Goal: Information Seeking & Learning: Learn about a topic

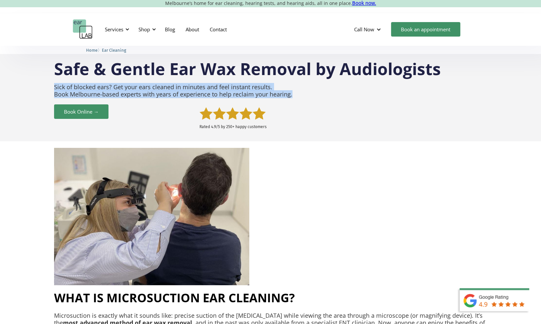
drag, startPoint x: 54, startPoint y: 86, endPoint x: 301, endPoint y: 96, distance: 247.1
click at [301, 96] on p "Sick of blocked ears? Get your ears cleaned in minutes and feel instant results…" at bounding box center [270, 90] width 433 height 21
click at [214, 96] on p "Sick of blocked ears? Get your ears cleaned in minutes and feel instant results…" at bounding box center [270, 90] width 433 height 21
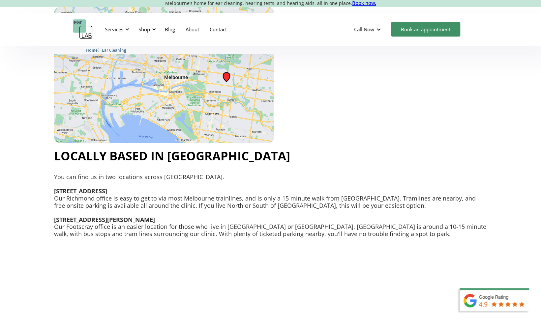
scroll to position [1615, 0]
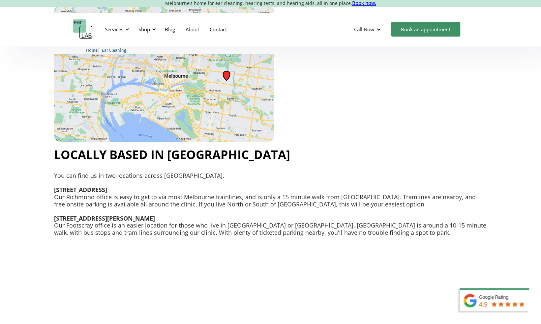
click at [145, 226] on p "You can find us in two locations across [GEOGRAPHIC_DATA]. [STREET_ADDRESS] Our…" at bounding box center [270, 204] width 433 height 71
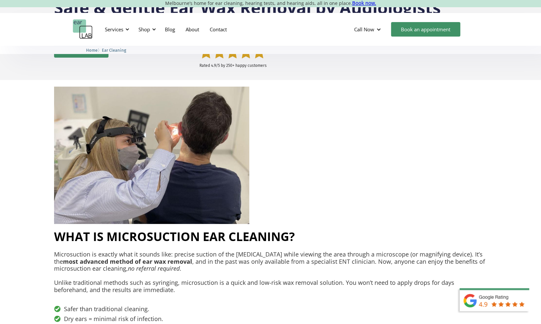
scroll to position [0, 0]
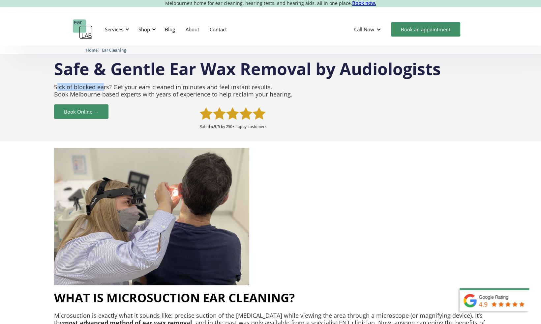
drag, startPoint x: 57, startPoint y: 90, endPoint x: 103, endPoint y: 85, distance: 46.1
click at [103, 85] on p "Sick of blocked ears? Get your ears cleaned in minutes and feel instant results…" at bounding box center [270, 90] width 433 height 21
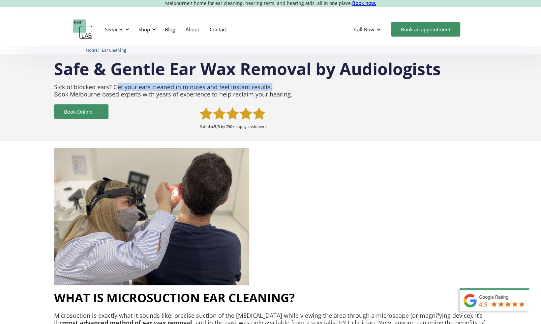
drag, startPoint x: 103, startPoint y: 85, endPoint x: 276, endPoint y: 84, distance: 173.1
click at [276, 84] on p "Sick of blocked ears? Get your ears cleaned in minutes and feel instant results…" at bounding box center [270, 90] width 433 height 21
drag, startPoint x: 276, startPoint y: 84, endPoint x: 235, endPoint y: 88, distance: 41.0
click at [235, 88] on p "Sick of blocked ears? Get your ears cleaned in minutes and feel instant results…" at bounding box center [270, 90] width 433 height 21
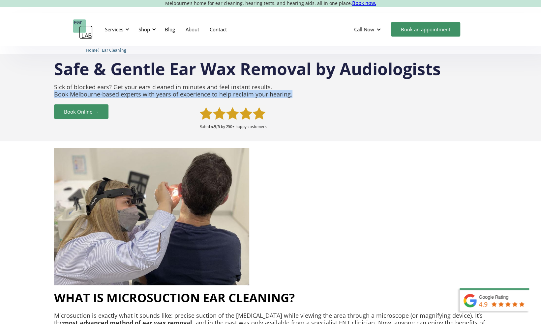
drag, startPoint x: 67, startPoint y: 96, endPoint x: 301, endPoint y: 101, distance: 233.8
click at [301, 101] on p "Sick of blocked ears? Get your ears cleaned in minutes and feel instant results…" at bounding box center [270, 90] width 433 height 21
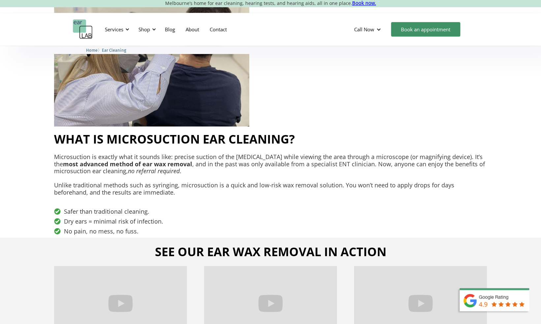
scroll to position [165, 0]
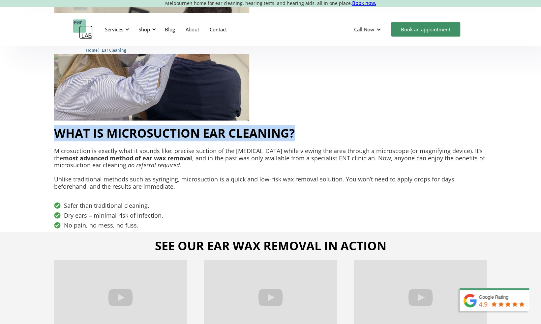
drag, startPoint x: 53, startPoint y: 133, endPoint x: 305, endPoint y: 134, distance: 252.5
click at [305, 134] on div "What is Microsuction Ear Cleaning? Microsuction is exactly what it sounds like:…" at bounding box center [270, 315] width 541 height 676
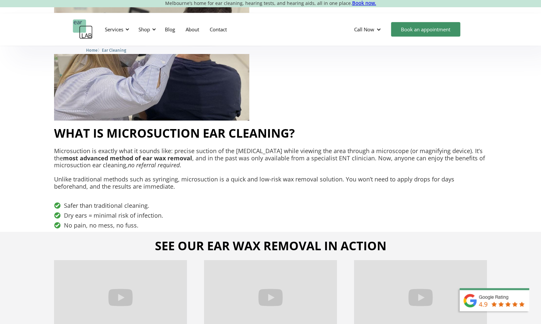
drag, startPoint x: 305, startPoint y: 134, endPoint x: 264, endPoint y: 157, distance: 46.6
click at [264, 157] on p "Microsuction is exactly what it sounds like: precise suction of the [MEDICAL_DA…" at bounding box center [270, 173] width 433 height 50
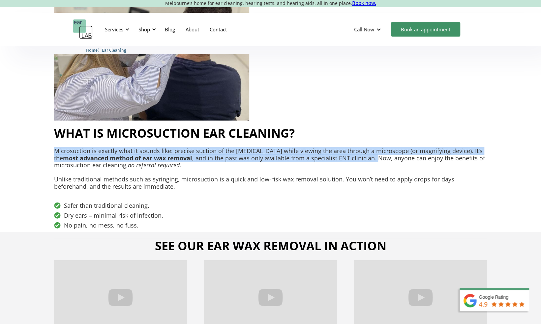
drag, startPoint x: 51, startPoint y: 150, endPoint x: 347, endPoint y: 159, distance: 296.5
click at [347, 159] on div "What is Microsuction Ear Cleaning? Microsuction is exactly what it sounds like:…" at bounding box center [270, 315] width 541 height 676
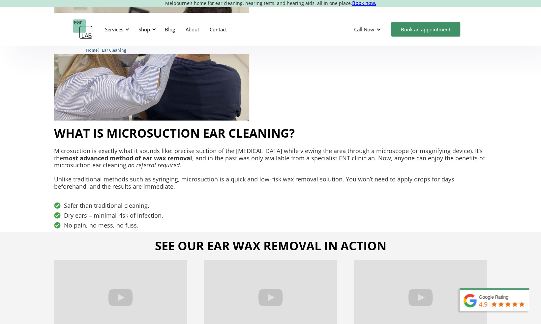
drag, startPoint x: 347, startPoint y: 159, endPoint x: 353, endPoint y: 160, distance: 6.4
click at [353, 160] on p "Microsuction is exactly what it sounds like: precise suction of the [MEDICAL_DA…" at bounding box center [270, 173] width 433 height 50
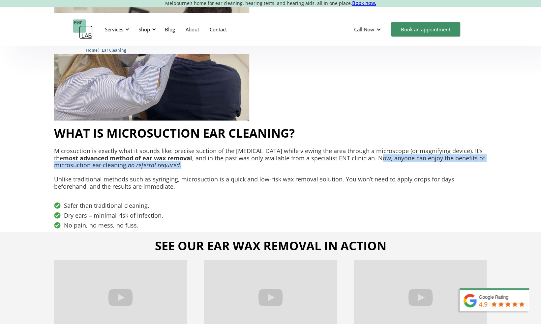
drag, startPoint x: 351, startPoint y: 158, endPoint x: 461, endPoint y: 165, distance: 110.0
click at [461, 165] on p "Microsuction is exactly what it sounds like: precise suction of the [MEDICAL_DA…" at bounding box center [270, 173] width 433 height 50
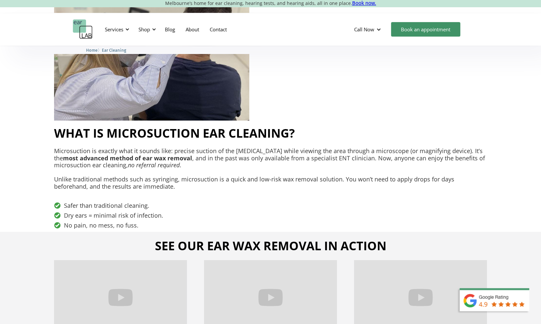
click at [191, 175] on p "Microsuction is exactly what it sounds like: precise suction of the [MEDICAL_DA…" at bounding box center [270, 173] width 433 height 50
drag, startPoint x: 120, startPoint y: 171, endPoint x: 202, endPoint y: 171, distance: 82.7
click at [202, 171] on p "Microsuction is exactly what it sounds like: precise suction of the [MEDICAL_DA…" at bounding box center [270, 173] width 433 height 50
click at [158, 176] on p "Microsuction is exactly what it sounds like: precise suction of the [MEDICAL_DA…" at bounding box center [270, 173] width 433 height 50
drag, startPoint x: 129, startPoint y: 162, endPoint x: 200, endPoint y: 164, distance: 71.2
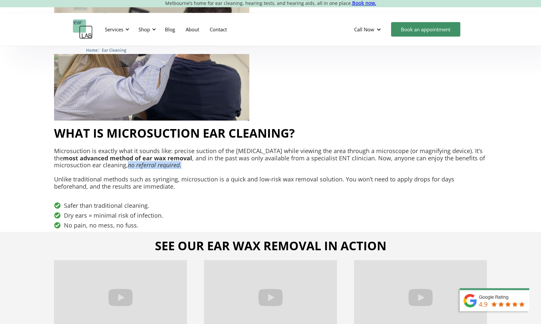
click at [200, 164] on p "Microsuction is exactly what it sounds like: precise suction of the [MEDICAL_DA…" at bounding box center [270, 173] width 433 height 50
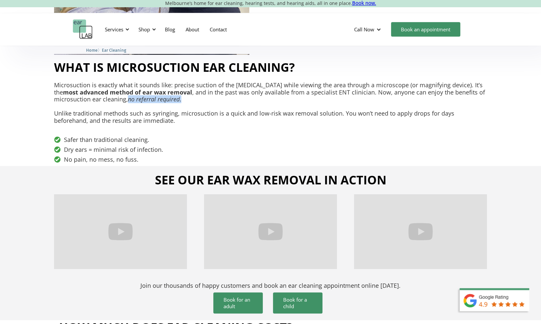
scroll to position [264, 0]
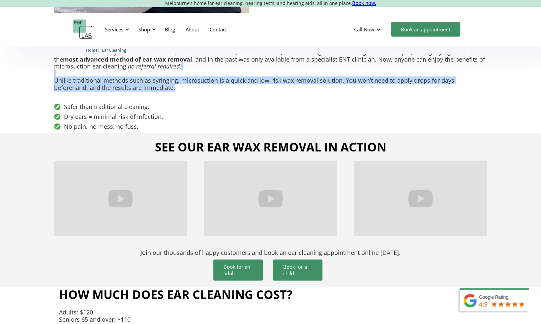
drag, startPoint x: 49, startPoint y: 76, endPoint x: 187, endPoint y: 86, distance: 138.2
click at [187, 86] on div "What is Microsuction Ear Cleaning? Microsuction is exactly what it sounds like:…" at bounding box center [270, 216] width 541 height 676
drag, startPoint x: 187, startPoint y: 86, endPoint x: 171, endPoint y: 91, distance: 16.6
click at [171, 91] on p "Microsuction is exactly what it sounds like: precise suction of the [MEDICAL_DA…" at bounding box center [270, 74] width 433 height 50
click at [148, 78] on p "Microsuction is exactly what it sounds like: precise suction of the [MEDICAL_DA…" at bounding box center [270, 74] width 433 height 50
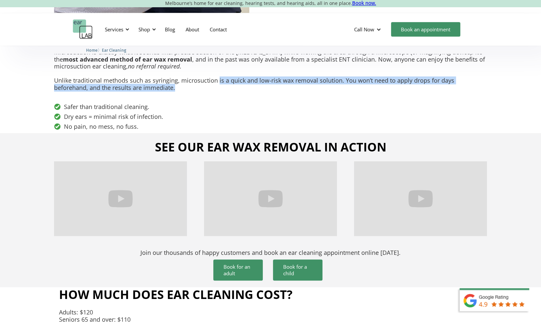
drag, startPoint x: 217, startPoint y: 80, endPoint x: 456, endPoint y: 88, distance: 238.8
click at [456, 88] on p "Microsuction is exactly what it sounds like: precise suction of the [MEDICAL_DA…" at bounding box center [270, 74] width 433 height 50
drag, startPoint x: 456, startPoint y: 88, endPoint x: 380, endPoint y: 85, distance: 75.5
click at [380, 85] on p "Microsuction is exactly what it sounds like: precise suction of the [MEDICAL_DA…" at bounding box center [270, 74] width 433 height 50
click at [283, 90] on p "Microsuction is exactly what it sounds like: precise suction of the [MEDICAL_DA…" at bounding box center [270, 74] width 433 height 50
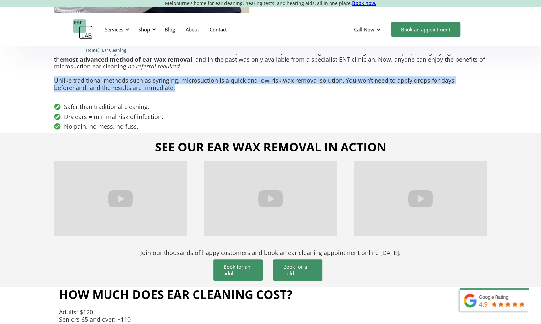
drag, startPoint x: 51, startPoint y: 81, endPoint x: 165, endPoint y: 91, distance: 114.8
click at [165, 91] on div "What is Microsuction Ear Cleaning? Microsuction is exactly what it sounds like:…" at bounding box center [270, 216] width 541 height 676
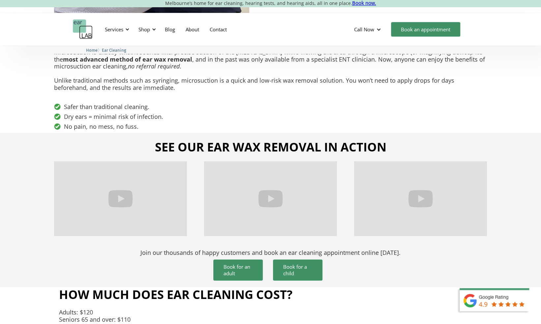
drag, startPoint x: 165, startPoint y: 91, endPoint x: 154, endPoint y: 98, distance: 13.3
click at [161, 95] on p "Microsuction is exactly what it sounds like: precise suction of the [MEDICAL_DA…" at bounding box center [270, 74] width 433 height 50
drag, startPoint x: 168, startPoint y: 107, endPoint x: 178, endPoint y: 107, distance: 10.2
click at [178, 107] on div "Safer than traditional cleaning." at bounding box center [270, 107] width 433 height 7
drag, startPoint x: 64, startPoint y: 115, endPoint x: 165, endPoint y: 117, distance: 101.2
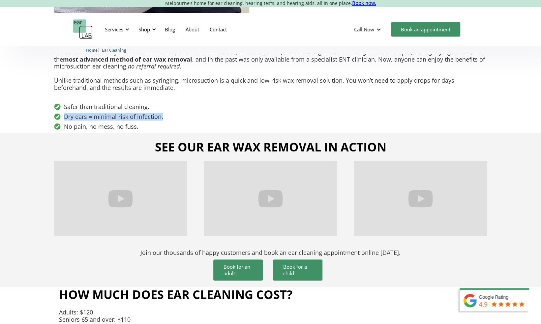
click at [165, 117] on div "Dry ears = minimal risk of infection." at bounding box center [270, 116] width 433 height 7
drag, startPoint x: 65, startPoint y: 125, endPoint x: 149, endPoint y: 124, distance: 84.1
click at [149, 124] on div "No pain, no mess, no fuss." at bounding box center [270, 126] width 433 height 7
click at [146, 125] on div "No pain, no mess, no fuss." at bounding box center [270, 126] width 433 height 7
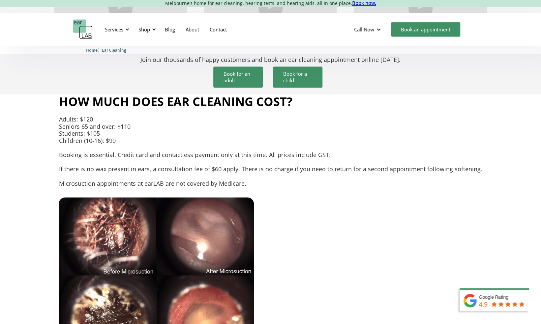
scroll to position [494, 0]
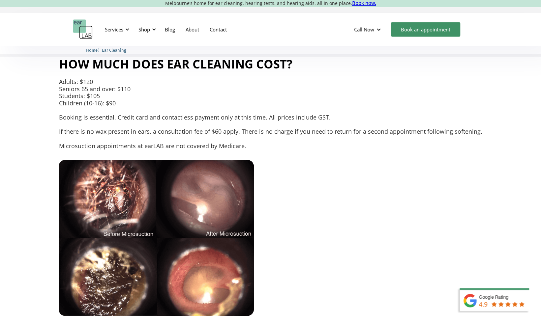
click at [71, 118] on p "Adults: $120 Seniors 65 and over: $110 Students: $105 Children (10-16): $90 ‍ B…" at bounding box center [270, 113] width 423 height 71
drag, startPoint x: 119, startPoint y: 89, endPoint x: 148, endPoint y: 88, distance: 29.7
click at [148, 88] on p "Adults: $120 Seniors 65 and over: $110 Students: $105 Children (10-16): $90 ‍ B…" at bounding box center [270, 113] width 423 height 71
drag, startPoint x: 148, startPoint y: 88, endPoint x: 111, endPoint y: 125, distance: 52.7
click at [111, 125] on p "Adults: $120 Seniors 65 and over: $110 Students: $105 Children (10-16): $90 ‍ B…" at bounding box center [270, 113] width 423 height 71
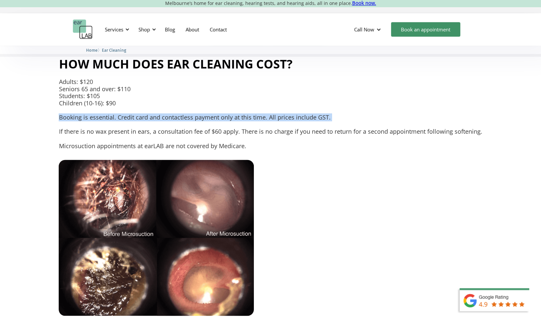
drag, startPoint x: 45, startPoint y: 123, endPoint x: 58, endPoint y: 121, distance: 12.7
drag, startPoint x: 58, startPoint y: 121, endPoint x: 58, endPoint y: 125, distance: 4.6
click at [58, 125] on div "How Much Does Ear Cleaning Cost? Adults: $120 Seniors 65 and over: $110 Student…" at bounding box center [270, 186] width 433 height 259
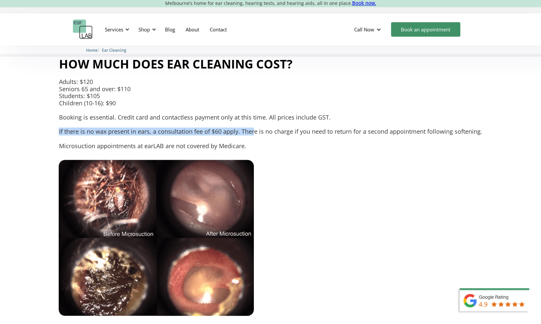
drag, startPoint x: 58, startPoint y: 131, endPoint x: 254, endPoint y: 133, distance: 196.5
click at [254, 133] on div "How Much Does Ear Cleaning Cost? Adults: $120 Seniors 65 and over: $110 Student…" at bounding box center [270, 186] width 433 height 259
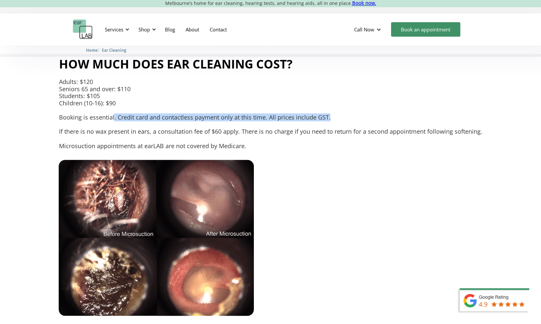
drag, startPoint x: 115, startPoint y: 118, endPoint x: 339, endPoint y: 118, distance: 223.5
click at [339, 118] on p "Adults: $120 Seniors 65 and over: $110 Students: $105 Children (10-16): $90 ‍ B…" at bounding box center [270, 113] width 423 height 71
drag, startPoint x: 339, startPoint y: 118, endPoint x: 312, endPoint y: 149, distance: 40.9
click at [312, 149] on p "Adults: $120 Seniors 65 and over: $110 Students: $105 Children (10-16): $90 ‍ B…" at bounding box center [270, 113] width 423 height 71
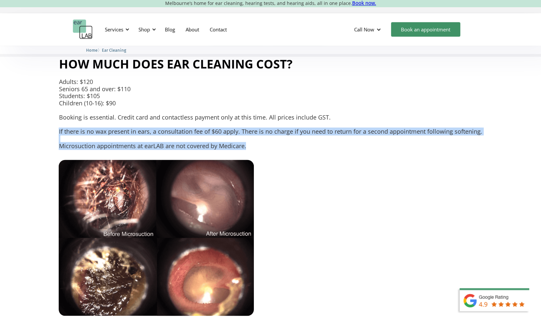
drag, startPoint x: 58, startPoint y: 132, endPoint x: 262, endPoint y: 142, distance: 204.3
click at [262, 142] on div "How Much Does Ear Cleaning Cost? Adults: $120 Seniors 65 and over: $110 Student…" at bounding box center [270, 186] width 433 height 259
click at [262, 142] on p "Adults: $120 Seniors 65 and over: $110 Students: $105 Children (10-16): $90 ‍ B…" at bounding box center [270, 113] width 423 height 71
click at [194, 136] on p "Adults: $120 Seniors 65 and over: $110 Students: $105 Children (10-16): $90 ‍ B…" at bounding box center [270, 113] width 423 height 71
click at [161, 128] on p "Adults: $120 Seniors 65 and over: $110 Students: $105 Children (10-16): $90 ‍ B…" at bounding box center [270, 113] width 423 height 71
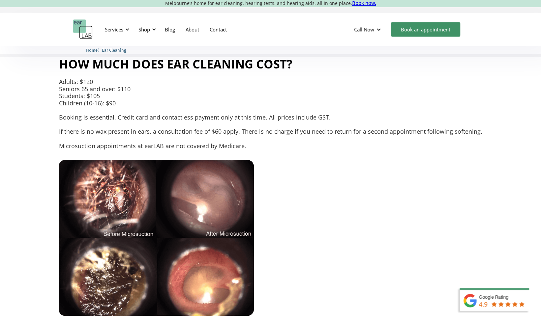
click at [146, 128] on p "Adults: $120 Seniors 65 and over: $110 Students: $105 Children (10-16): $90 ‍ B…" at bounding box center [270, 113] width 423 height 71
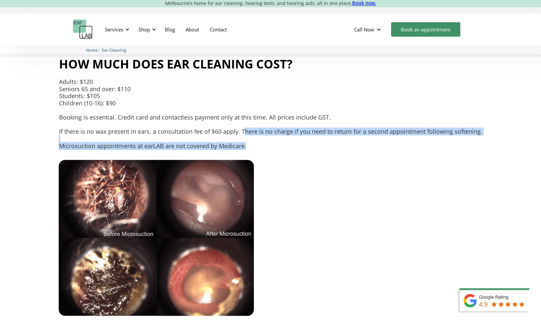
drag, startPoint x: 244, startPoint y: 129, endPoint x: 289, endPoint y: 143, distance: 48.2
click at [289, 143] on p "Adults: $120 Seniors 65 and over: $110 Students: $105 Children (10-16): $90 ‍ B…" at bounding box center [270, 113] width 423 height 71
click at [289, 144] on p "Adults: $120 Seniors 65 and over: $110 Students: $105 Children (10-16): $90 ‍ B…" at bounding box center [270, 113] width 423 height 71
click at [255, 132] on p "Adults: $120 Seniors 65 and over: $110 Students: $105 Children (10-16): $90 ‍ B…" at bounding box center [270, 113] width 423 height 71
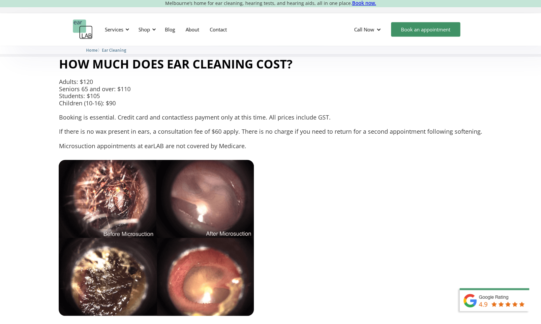
click at [240, 130] on p "Adults: $120 Seniors 65 and over: $110 Students: $105 Children (10-16): $90 ‍ B…" at bounding box center [270, 113] width 423 height 71
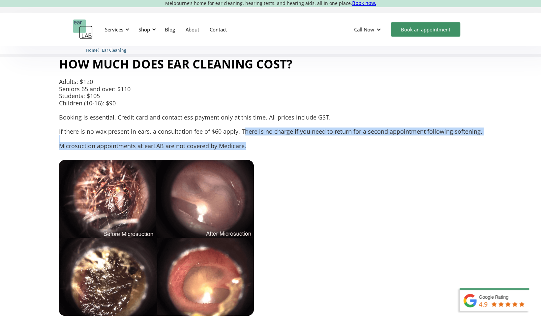
drag, startPoint x: 245, startPoint y: 130, endPoint x: 261, endPoint y: 145, distance: 21.9
click at [261, 145] on p "Adults: $120 Seniors 65 and over: $110 Students: $105 Children (10-16): $90 ‍ B…" at bounding box center [270, 113] width 423 height 71
drag, startPoint x: 261, startPoint y: 145, endPoint x: 224, endPoint y: 150, distance: 37.0
click at [224, 150] on div "How Much Does Ear Cleaning Cost? Adults: $120 Seniors 65 and over: $110 Student…" at bounding box center [270, 106] width 423 height 98
click at [172, 149] on p "Adults: $120 Seniors 65 and over: $110 Students: $105 Children (10-16): $90 ‍ B…" at bounding box center [270, 113] width 423 height 71
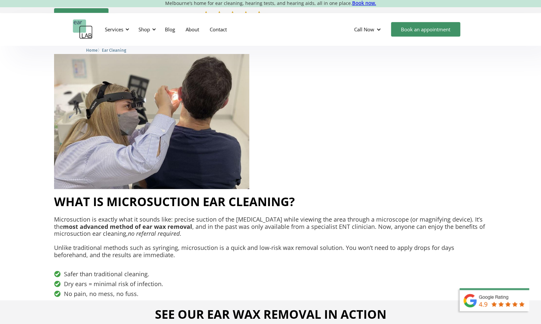
scroll to position [0, 0]
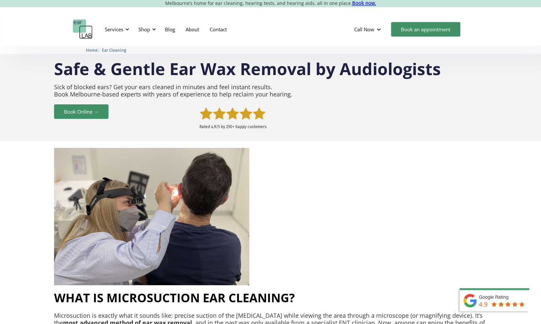
click at [81, 27] on img "home" at bounding box center [83, 29] width 20 height 20
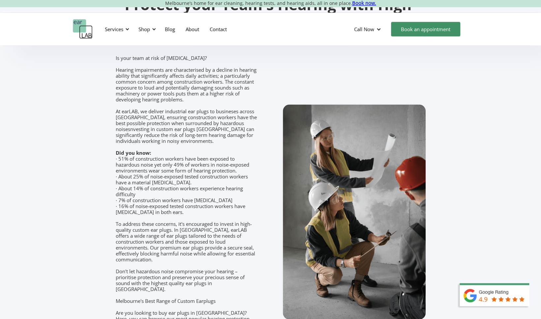
scroll to position [791, 0]
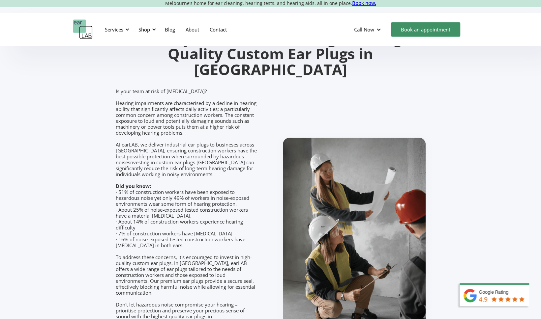
drag, startPoint x: 110, startPoint y: 184, endPoint x: 247, endPoint y: 202, distance: 138.0
click at [247, 202] on section "Protect your Team's Hearing with High-Quality Custom Ear Plugs in Melbourne Is …" at bounding box center [270, 213] width 541 height 433
drag, startPoint x: 247, startPoint y: 202, endPoint x: 159, endPoint y: 236, distance: 94.8
click at [159, 236] on p "Is your team at risk of hearing impairment? Hearing impairments are characteris…" at bounding box center [187, 230] width 142 height 285
drag, startPoint x: 117, startPoint y: 222, endPoint x: 215, endPoint y: 229, distance: 98.2
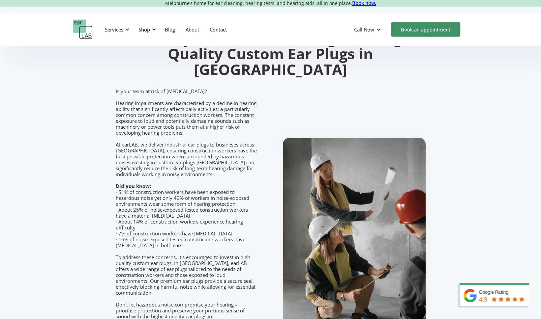
click at [215, 229] on p "Is your team at risk of hearing impairment? Hearing impairments are characteris…" at bounding box center [187, 230] width 142 height 285
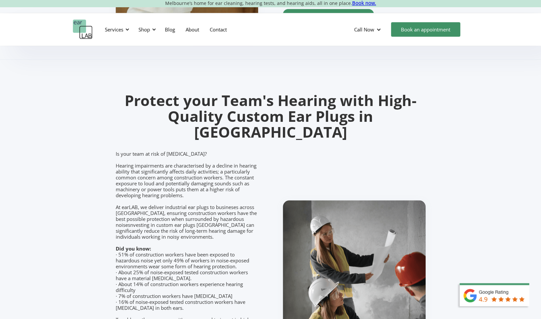
scroll to position [725, 0]
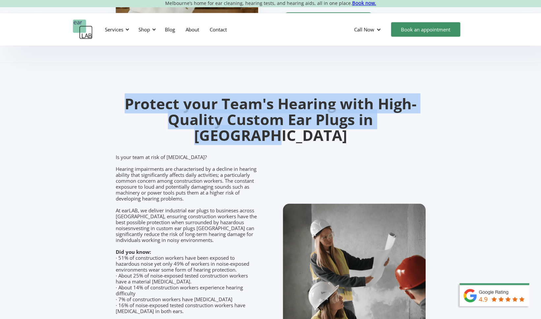
drag, startPoint x: 122, startPoint y: 101, endPoint x: 444, endPoint y: 125, distance: 322.7
click at [444, 125] on section "Protect your Team's Hearing with High-Quality Custom Ear Plugs in Melbourne Is …" at bounding box center [270, 279] width 541 height 433
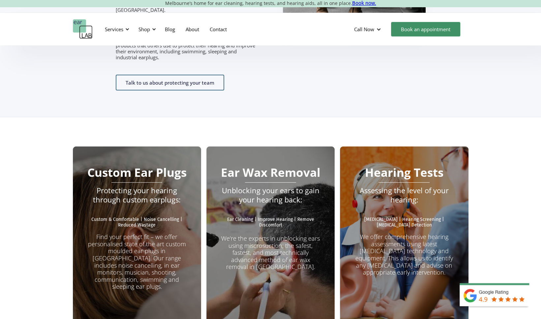
scroll to position [1154, 0]
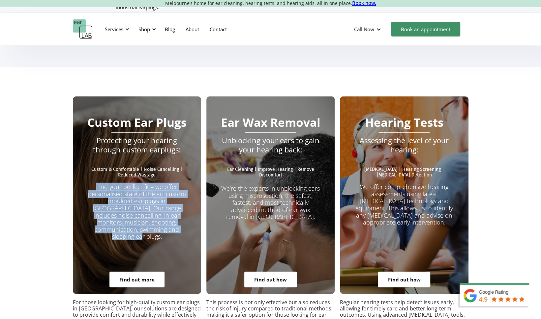
drag, startPoint x: 104, startPoint y: 161, endPoint x: 176, endPoint y: 213, distance: 89.7
click at [176, 213] on div "Custom Ear Plugs Protecting your hearing through custom earplugs: Custom & Comf…" at bounding box center [137, 196] width 128 height 198
click at [34, 208] on div "Custom Ear Plugs Protecting your hearing through custom earplugs: Custom & Comf…" at bounding box center [270, 227] width 541 height 321
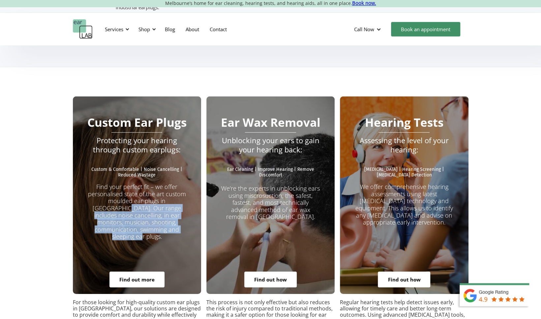
drag, startPoint x: 177, startPoint y: 175, endPoint x: 166, endPoint y: 205, distance: 32.5
click at [166, 205] on p "Find your perfect fit – we offer personalised state of the art custom moulded e…" at bounding box center [137, 212] width 102 height 57
drag, startPoint x: 166, startPoint y: 205, endPoint x: 139, endPoint y: 205, distance: 26.4
click at [139, 205] on p "Find your perfect fit – we offer personalised state of the art custom moulded e…" at bounding box center [137, 212] width 102 height 57
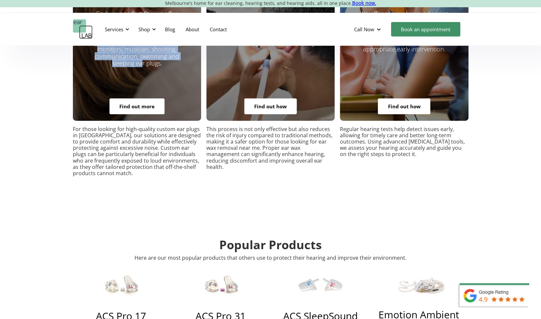
scroll to position [1352, 0]
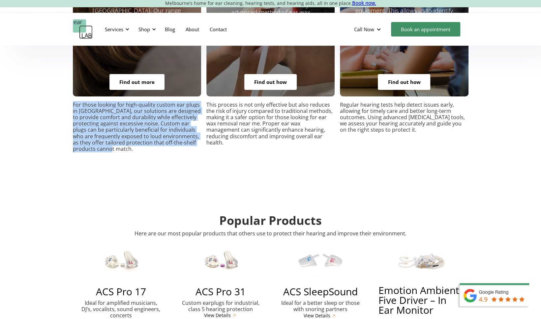
drag, startPoint x: 66, startPoint y: 78, endPoint x: 111, endPoint y: 128, distance: 67.0
click at [111, 128] on div "Custom Ear Plugs Protecting your hearing through custom earplugs: Custom & Comf…" at bounding box center [270, 29] width 541 height 321
drag, startPoint x: 111, startPoint y: 128, endPoint x: 104, endPoint y: 136, distance: 10.5
click at [104, 136] on div "Custom Ear Plugs Protecting your hearing through custom earplugs: Custom & Comf…" at bounding box center [270, 29] width 541 height 321
click at [114, 114] on p "For those looking for high-quality custom ear plugs in Melbourne, our solutions…" at bounding box center [137, 127] width 128 height 51
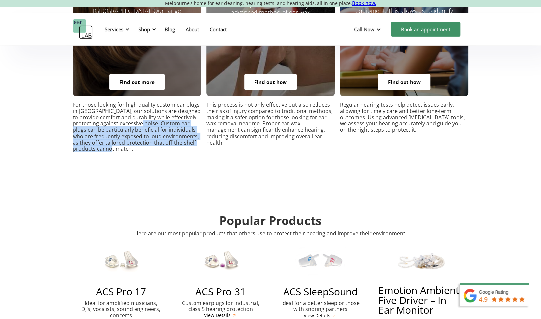
drag, startPoint x: 134, startPoint y: 97, endPoint x: 131, endPoint y: 134, distance: 36.7
click at [131, 134] on div "Custom Ear Plugs Protecting your hearing through custom earplugs: Custom & Comf…" at bounding box center [270, 29] width 541 height 321
click at [107, 124] on p "For those looking for high-quality custom ear plugs in Melbourne, our solutions…" at bounding box center [137, 127] width 128 height 51
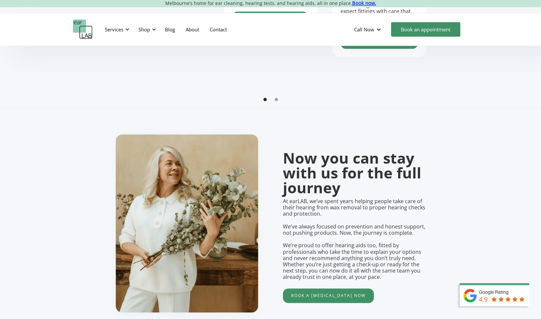
scroll to position [0, 0]
